Goal: Information Seeking & Learning: Learn about a topic

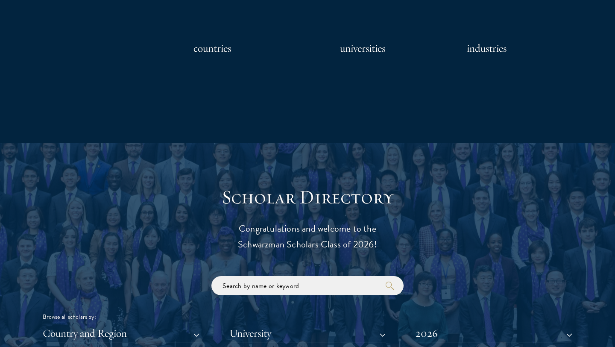
scroll to position [983, 0]
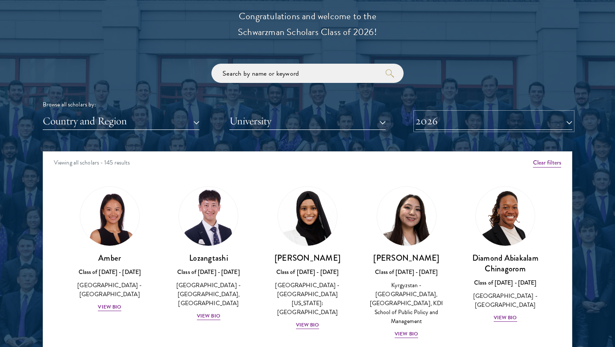
click at [435, 124] on button "2026" at bounding box center [494, 121] width 157 height 18
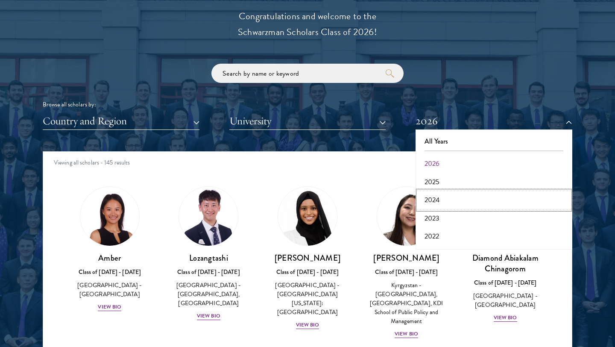
click at [436, 193] on button "2024" at bounding box center [494, 200] width 152 height 18
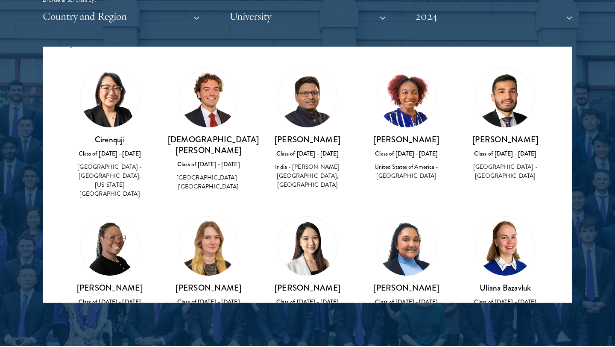
scroll to position [17, 0]
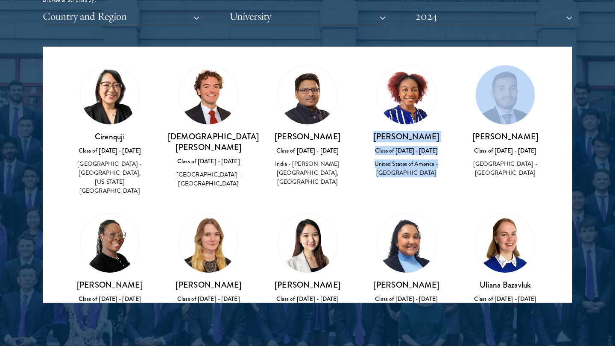
drag, startPoint x: 379, startPoint y: 138, endPoint x: 476, endPoint y: 138, distance: 97.0
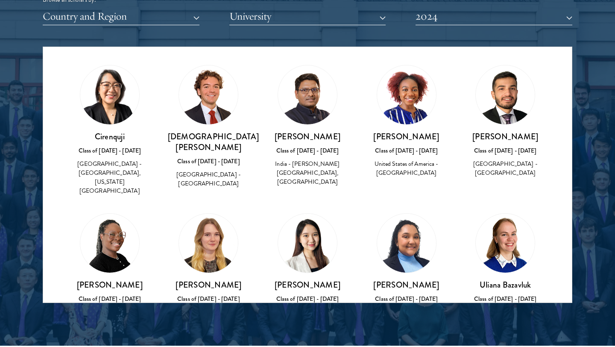
click at [438, 140] on h3 "[PERSON_NAME]" at bounding box center [407, 136] width 82 height 11
drag, startPoint x: 435, startPoint y: 138, endPoint x: 376, endPoint y: 138, distance: 59.4
click at [376, 138] on h3 "[PERSON_NAME]" at bounding box center [407, 136] width 82 height 11
copy h3 "[PERSON_NAME]"
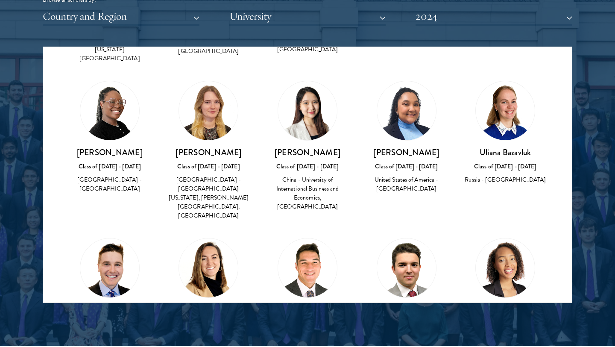
scroll to position [150, 0]
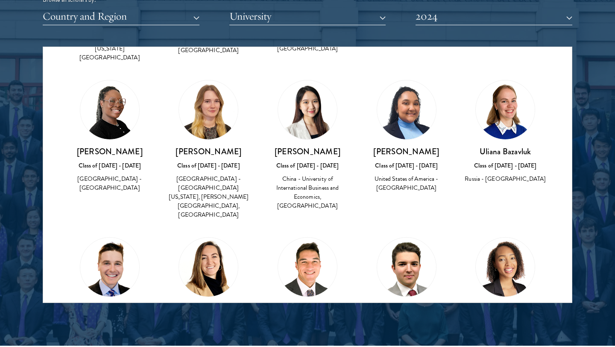
drag, startPoint x: 72, startPoint y: 142, endPoint x: 132, endPoint y: 155, distance: 61.6
click at [132, 155] on h3 "[PERSON_NAME]" at bounding box center [110, 151] width 82 height 11
copy h3 "[PERSON_NAME]"
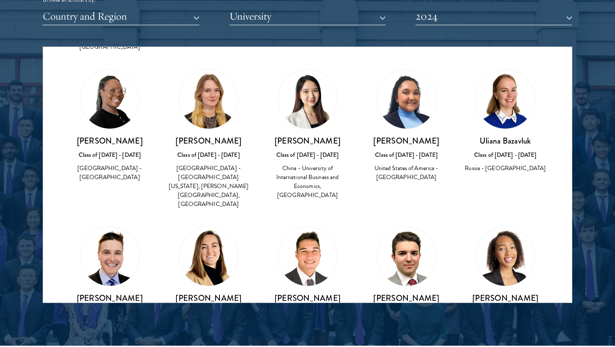
scroll to position [163, 0]
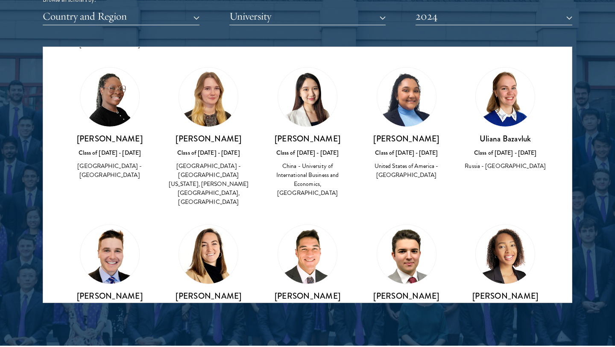
drag, startPoint x: 376, startPoint y: 131, endPoint x: 442, endPoint y: 131, distance: 66.7
click at [442, 133] on h3 "[PERSON_NAME]" at bounding box center [407, 138] width 82 height 11
copy h3 "[PERSON_NAME]"
click at [418, 168] on div "United States of America - [GEOGRAPHIC_DATA]" at bounding box center [407, 171] width 82 height 18
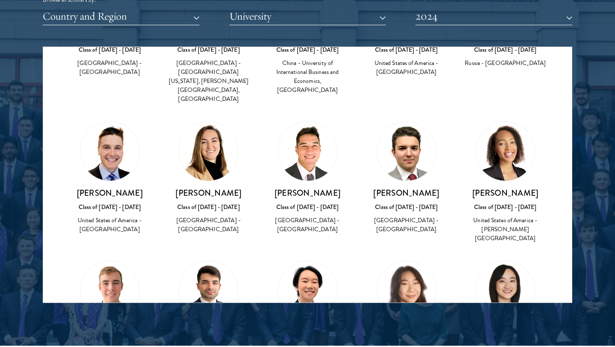
scroll to position [274, 0]
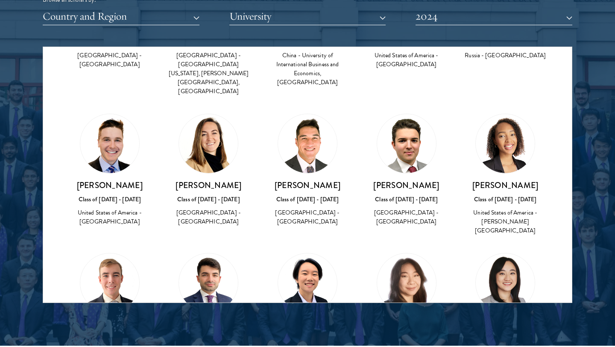
drag, startPoint x: 475, startPoint y: 160, endPoint x: 543, endPoint y: 160, distance: 68.0
click at [543, 180] on h3 "[PERSON_NAME]" at bounding box center [506, 185] width 82 height 11
copy h3 "[PERSON_NAME]"
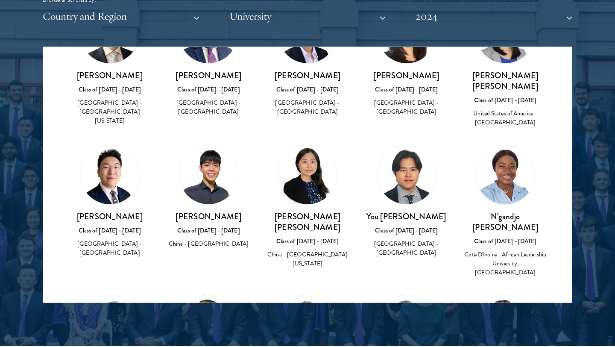
scroll to position [523, 0]
drag, startPoint x: 474, startPoint y: 172, endPoint x: 531, endPoint y: 175, distance: 57.3
click at [539, 211] on h3 "N'gandjo [PERSON_NAME]" at bounding box center [506, 221] width 82 height 21
click at [542, 211] on h3 "N'gandjo [PERSON_NAME]" at bounding box center [506, 221] width 82 height 21
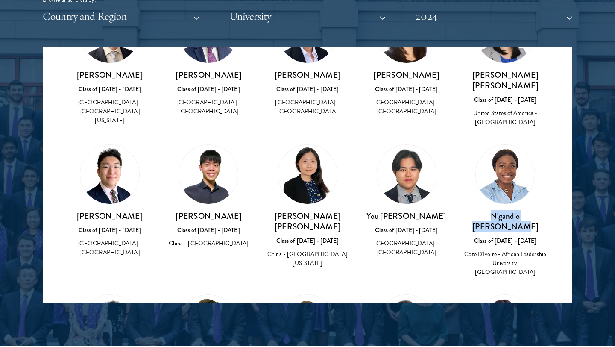
drag, startPoint x: 541, startPoint y: 172, endPoint x: 472, endPoint y: 168, distance: 69.0
click at [472, 211] on h3 "N'gandjo [PERSON_NAME]" at bounding box center [506, 221] width 82 height 21
copy h3 "N'gandjo [PERSON_NAME]"
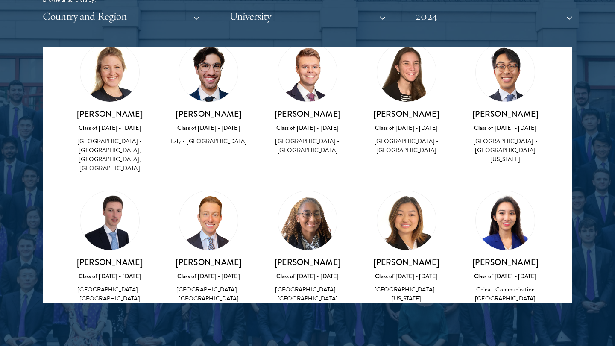
scroll to position [1213, 0]
drag, startPoint x: 283, startPoint y: 161, endPoint x: 340, endPoint y: 166, distance: 57.5
click at [340, 256] on h3 "[PERSON_NAME]" at bounding box center [308, 261] width 82 height 11
copy h3 "[PERSON_NAME]"
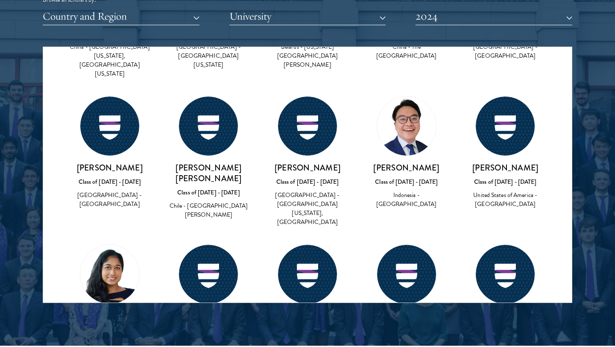
scroll to position [2339, 0]
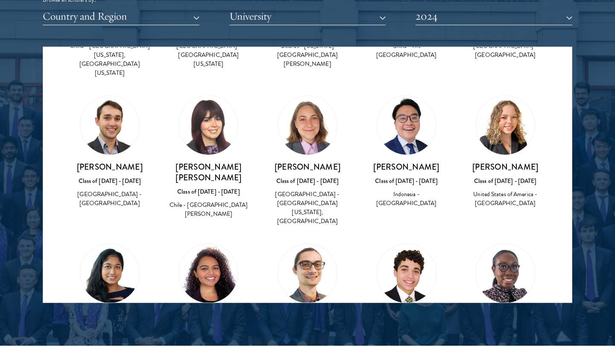
drag, startPoint x: 79, startPoint y: 145, endPoint x: 143, endPoint y: 147, distance: 64.6
click at [143, 310] on h3 "[PERSON_NAME]" at bounding box center [110, 315] width 82 height 11
copy h3 "[PERSON_NAME]"
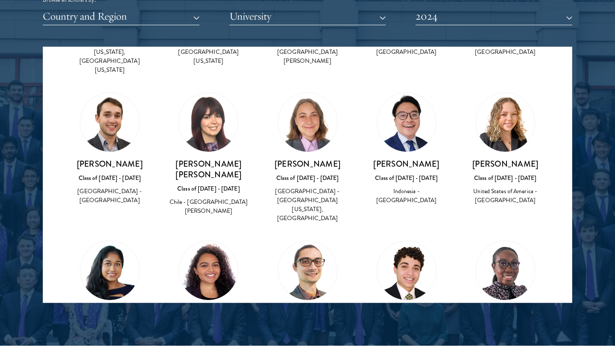
scroll to position [2342, 0]
drag, startPoint x: 477, startPoint y: 142, endPoint x: 534, endPoint y: 141, distance: 57.3
click at [534, 306] on h3 "Adaeze Nduaguba" at bounding box center [506, 311] width 82 height 11
copy h3 "Adaeze Nduaguba"
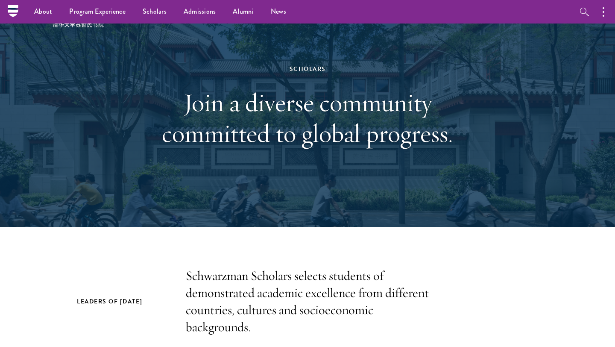
scroll to position [0, 0]
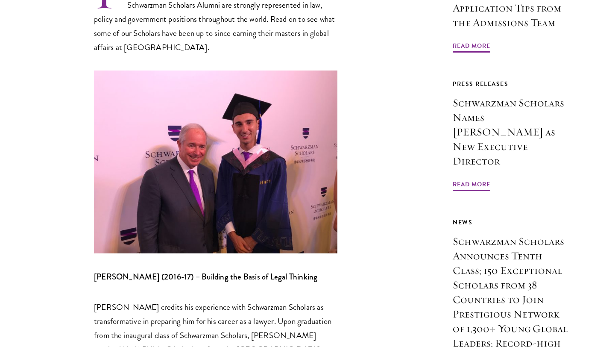
scroll to position [359, 0]
